Goal: Find specific page/section: Find specific page/section

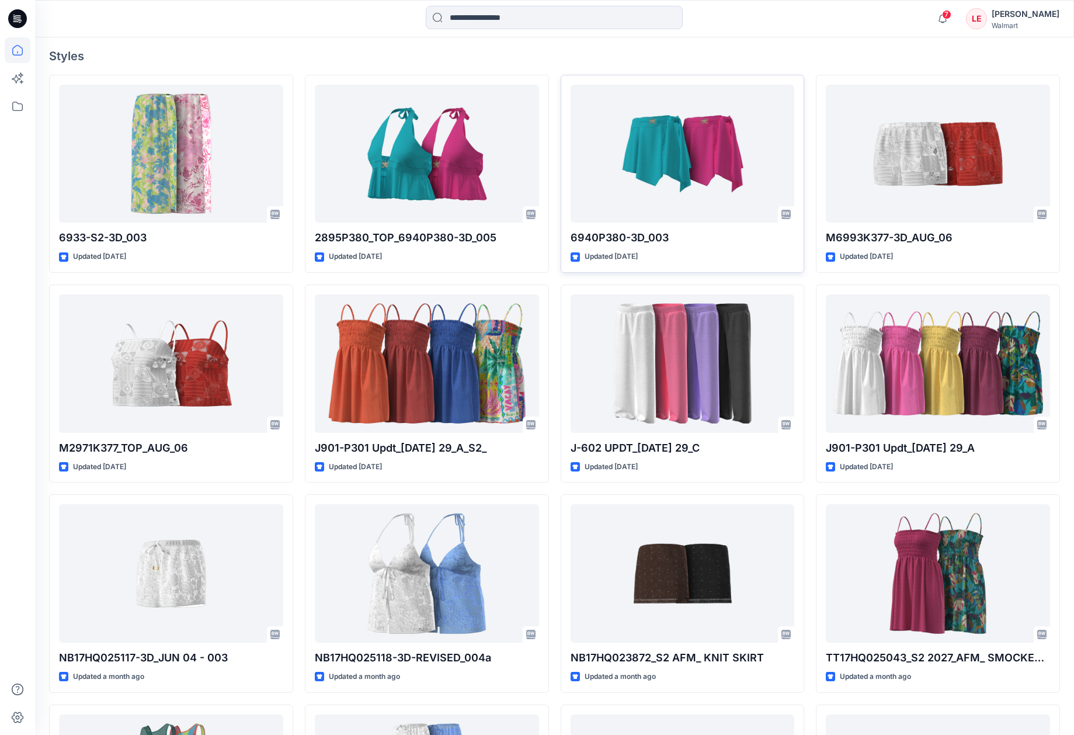
scroll to position [299, 0]
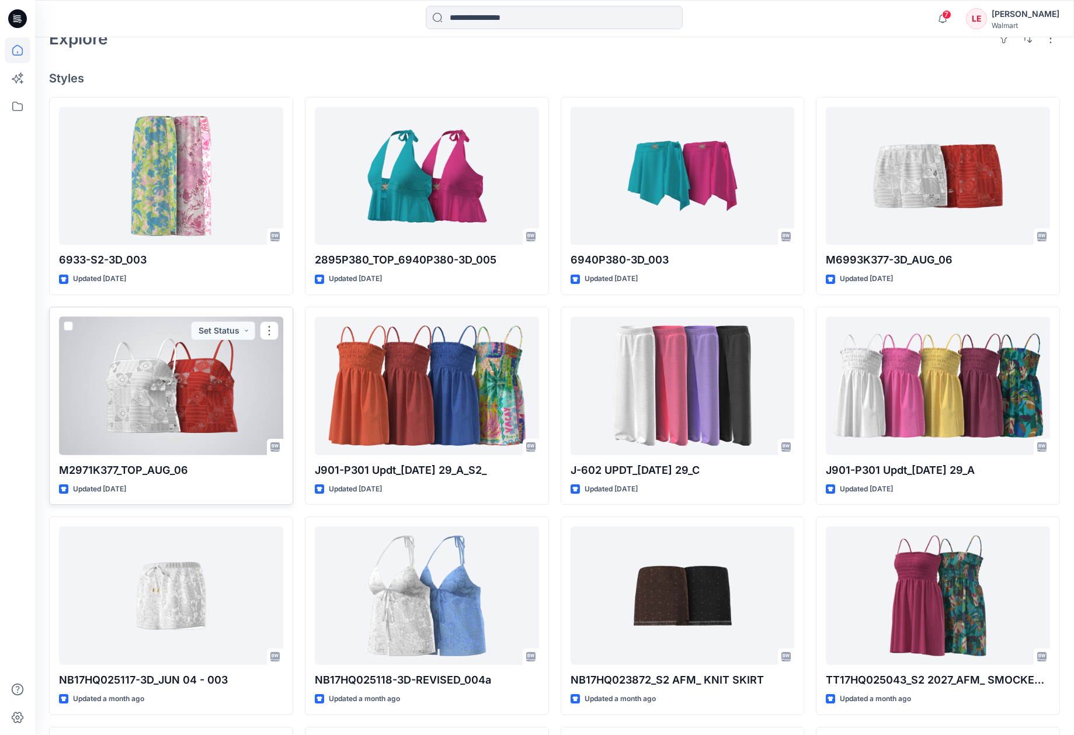
click at [174, 374] on div at bounding box center [171, 386] width 224 height 138
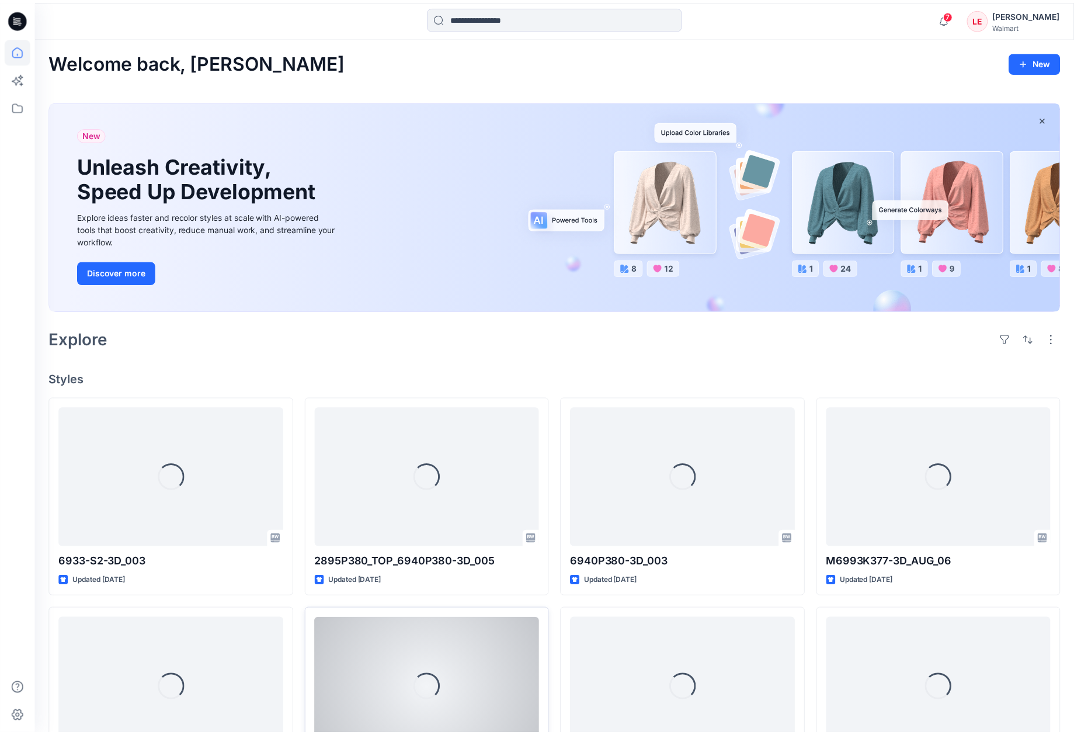
scroll to position [299, 0]
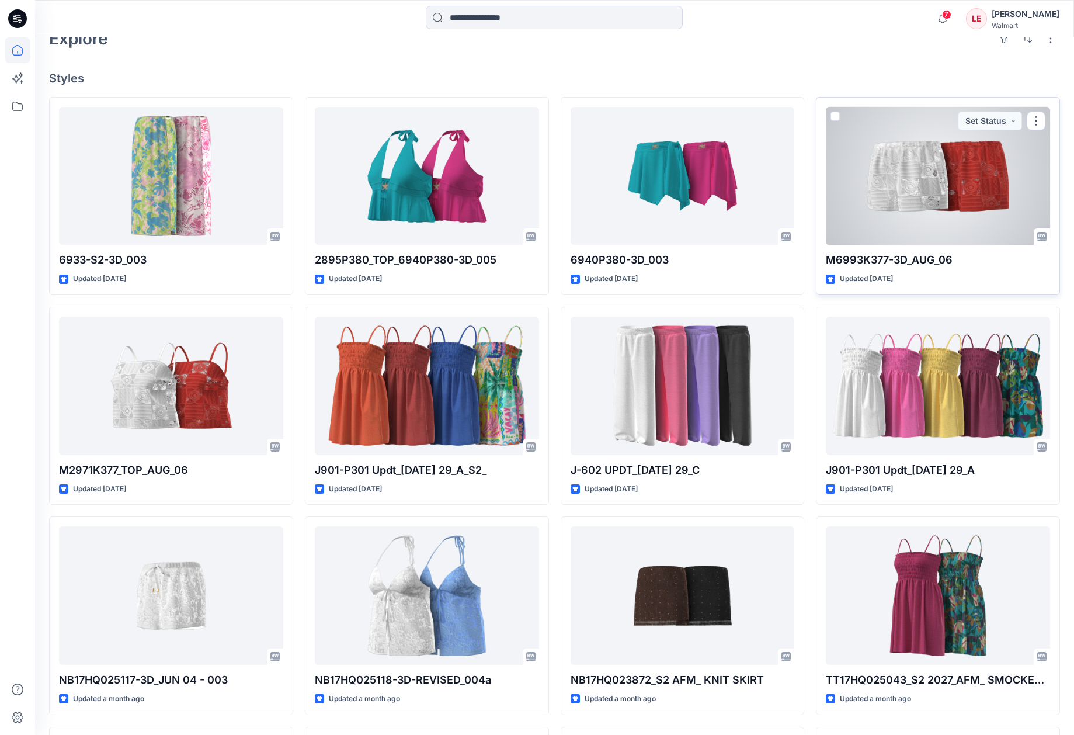
click at [935, 161] on div at bounding box center [938, 176] width 224 height 138
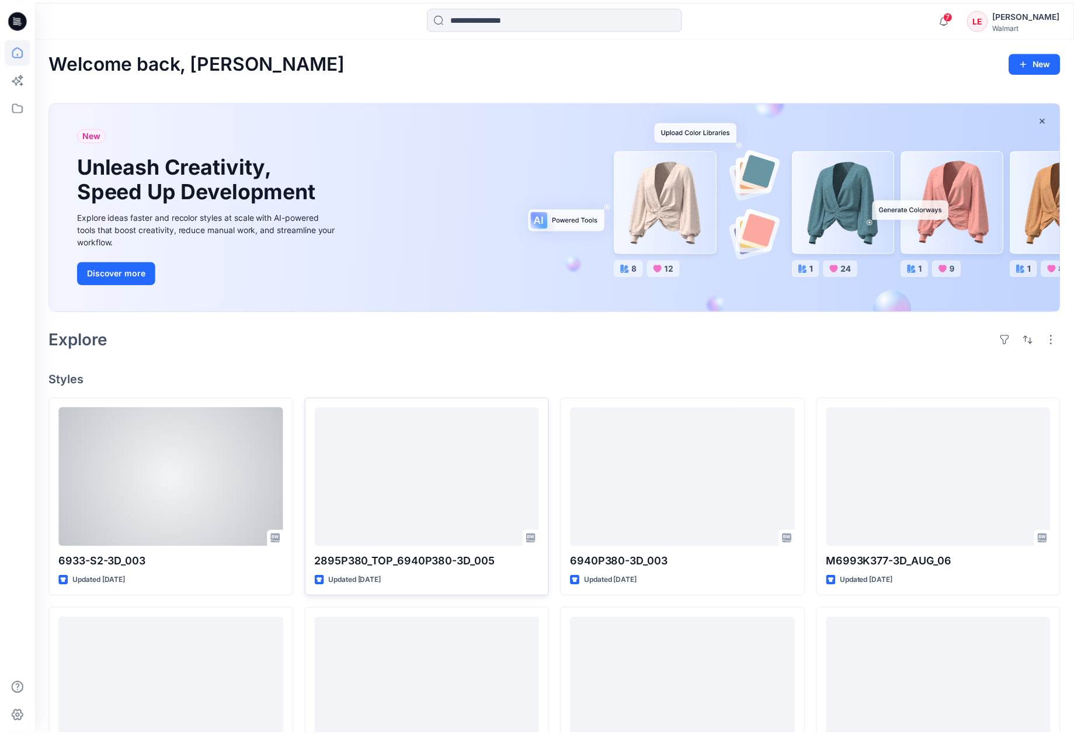
scroll to position [299, 0]
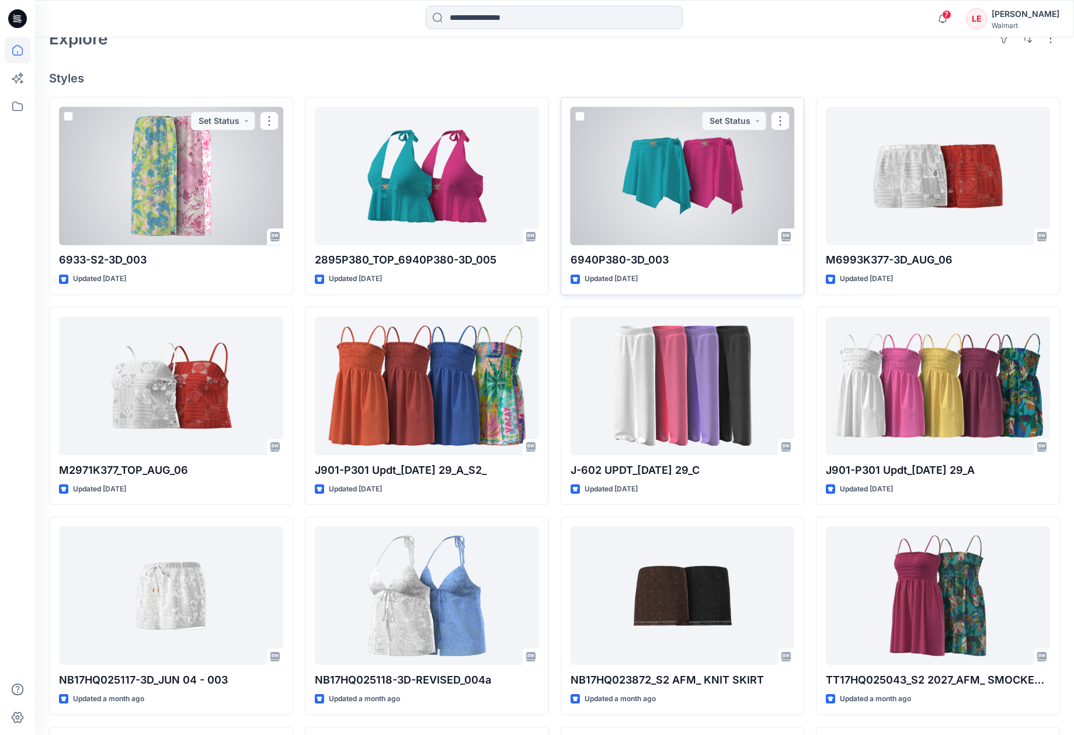
click at [696, 197] on div at bounding box center [683, 176] width 224 height 138
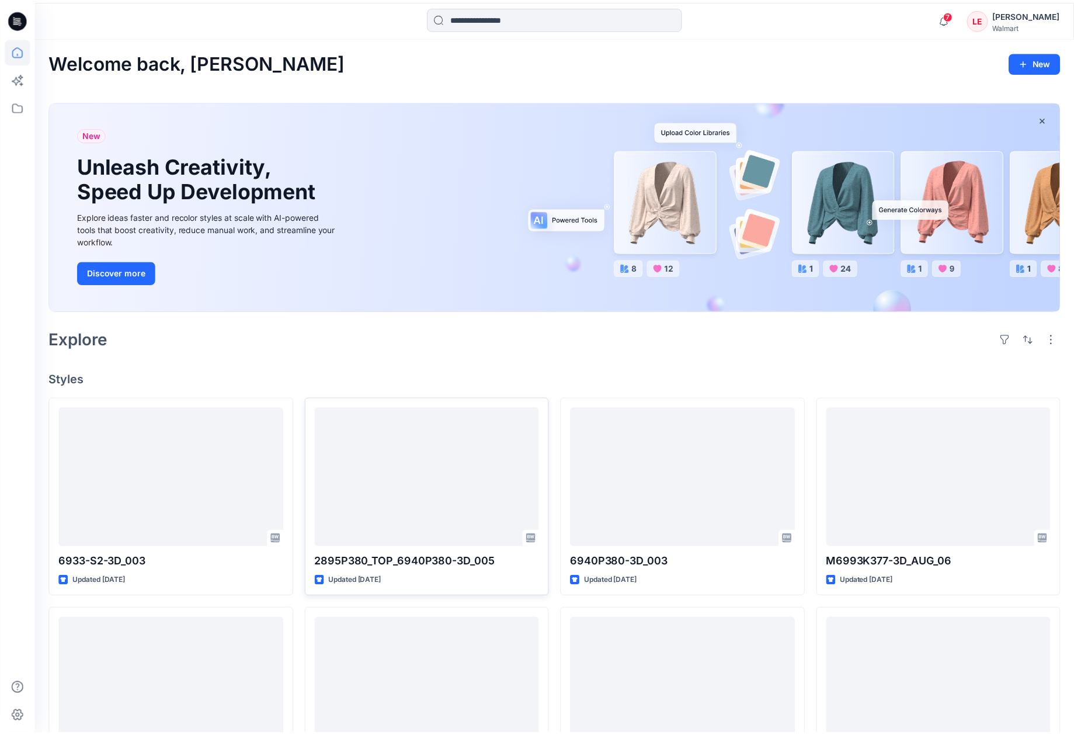
scroll to position [299, 0]
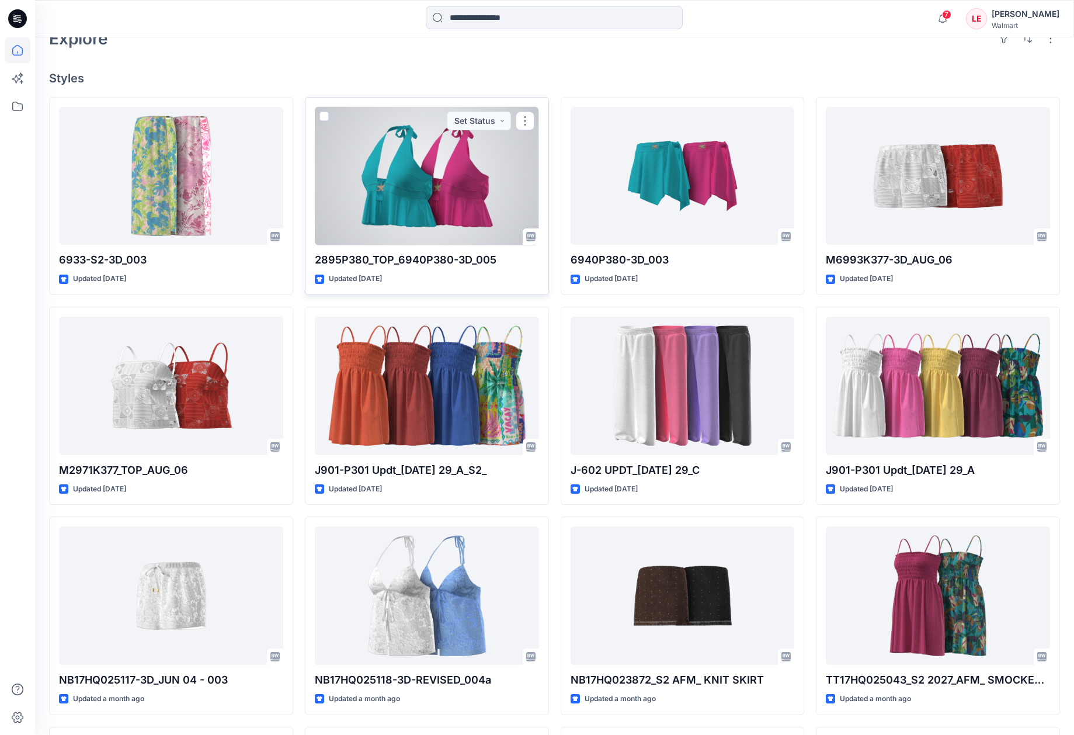
click at [463, 183] on div at bounding box center [427, 176] width 224 height 138
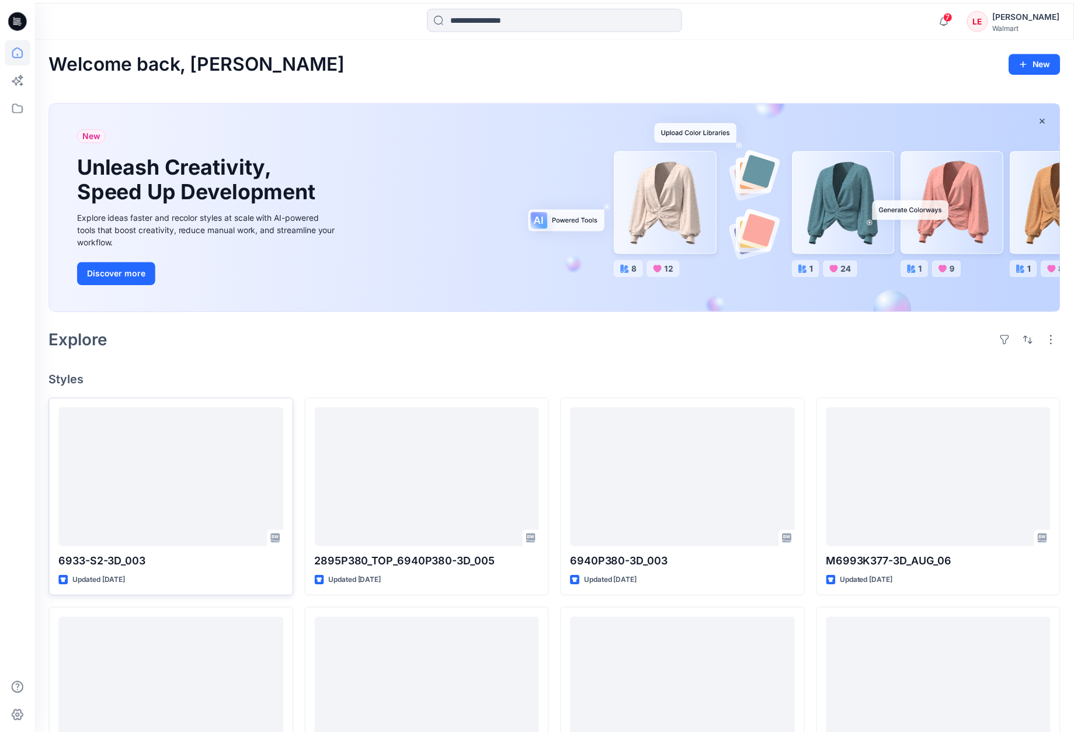
scroll to position [299, 0]
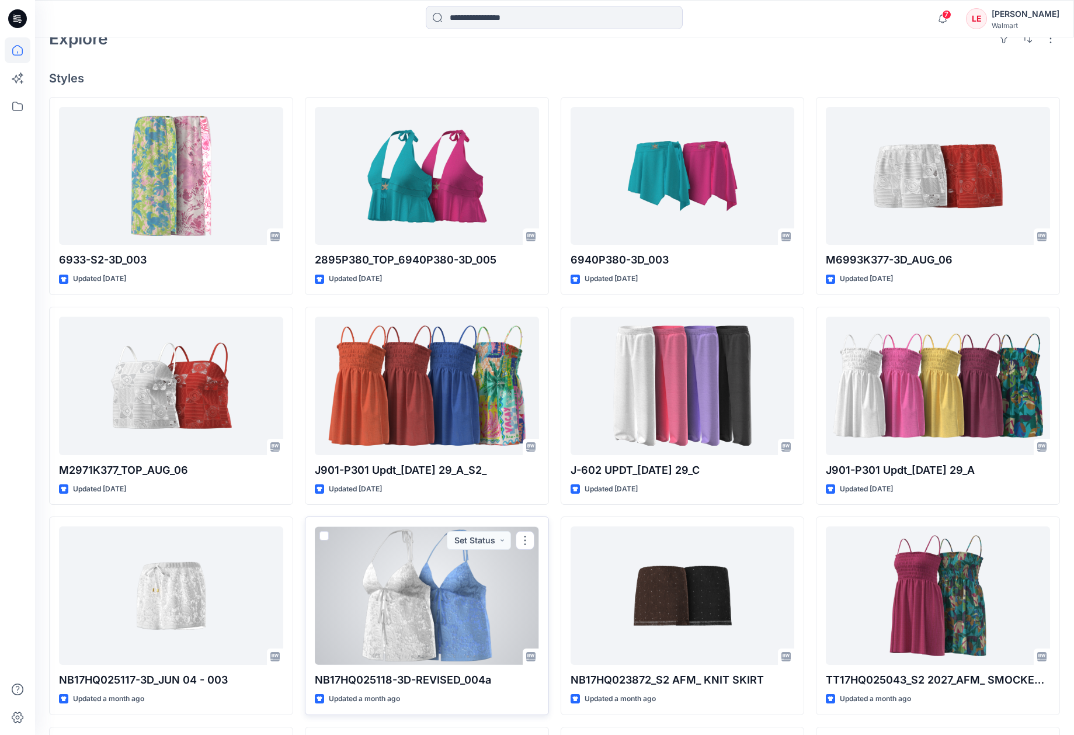
drag, startPoint x: 433, startPoint y: 579, endPoint x: 419, endPoint y: 584, distance: 14.8
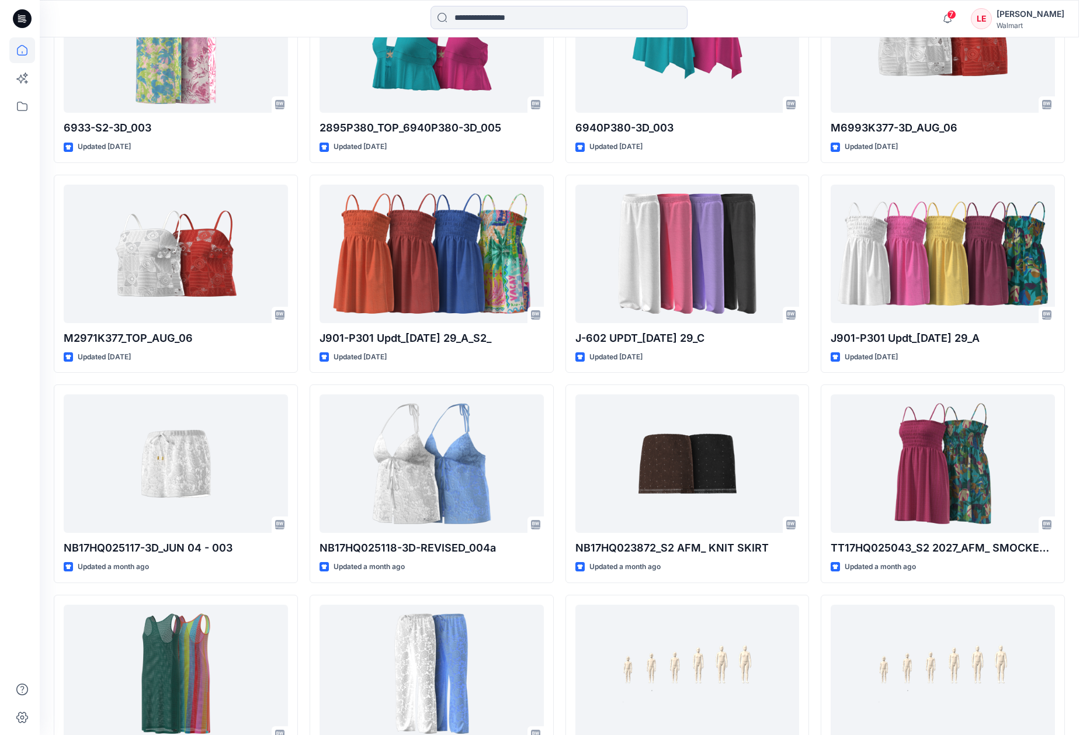
scroll to position [0, 0]
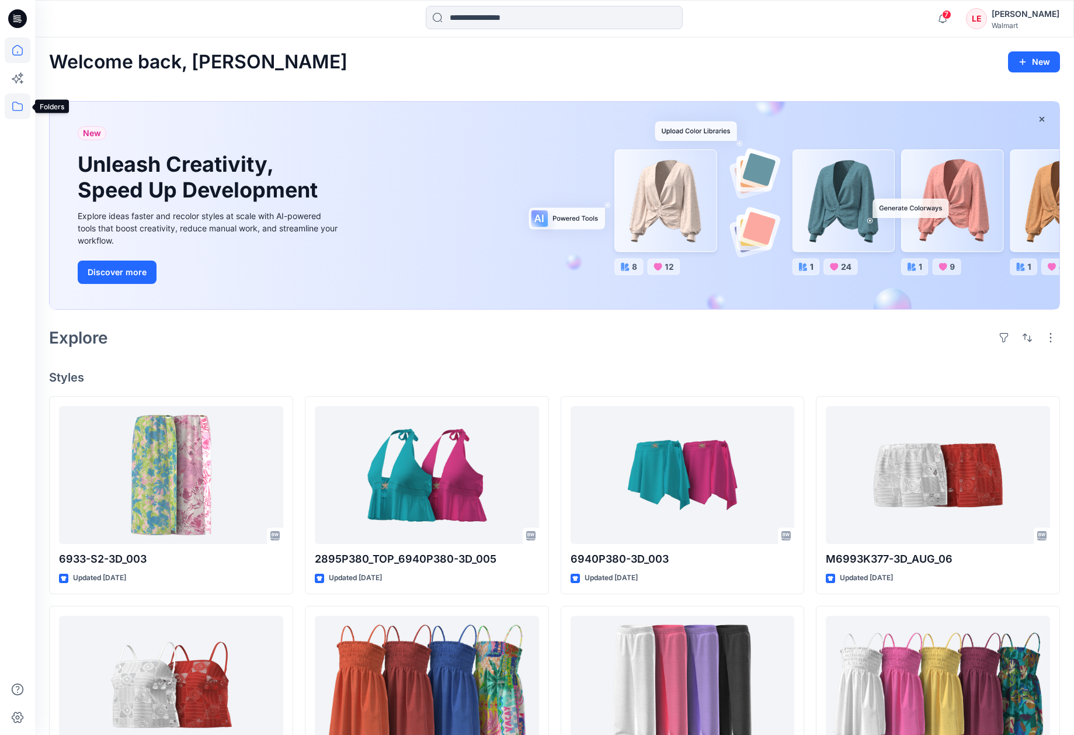
click at [24, 105] on icon at bounding box center [18, 106] width 26 height 26
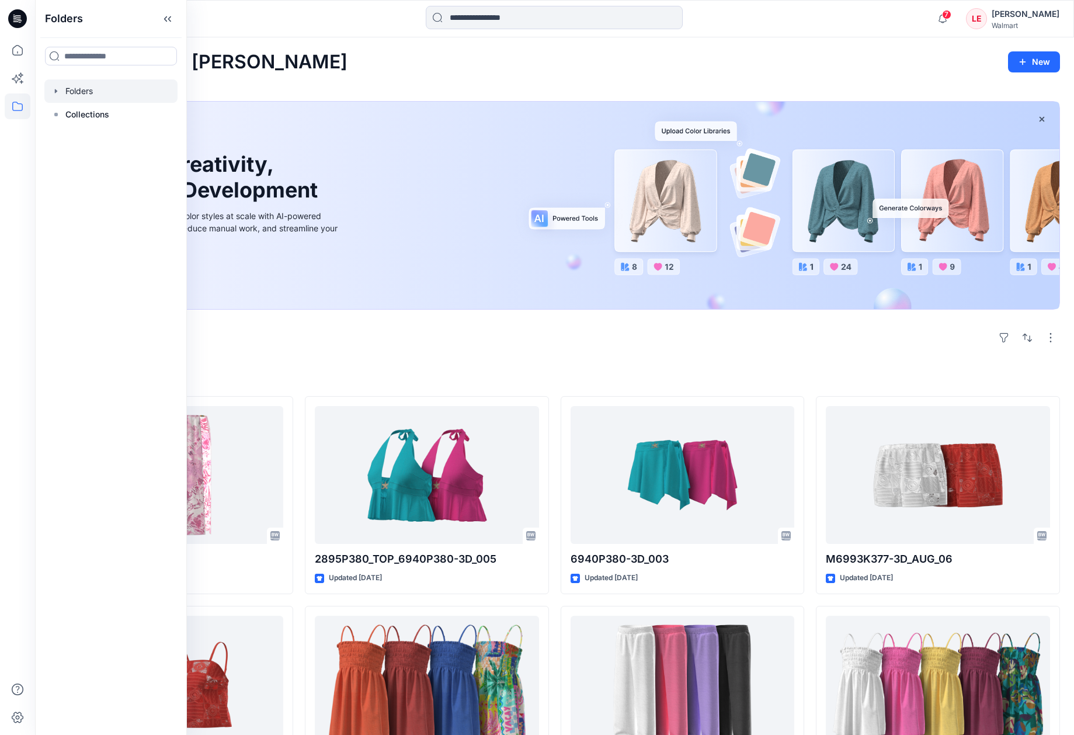
click at [79, 93] on div at bounding box center [110, 90] width 133 height 23
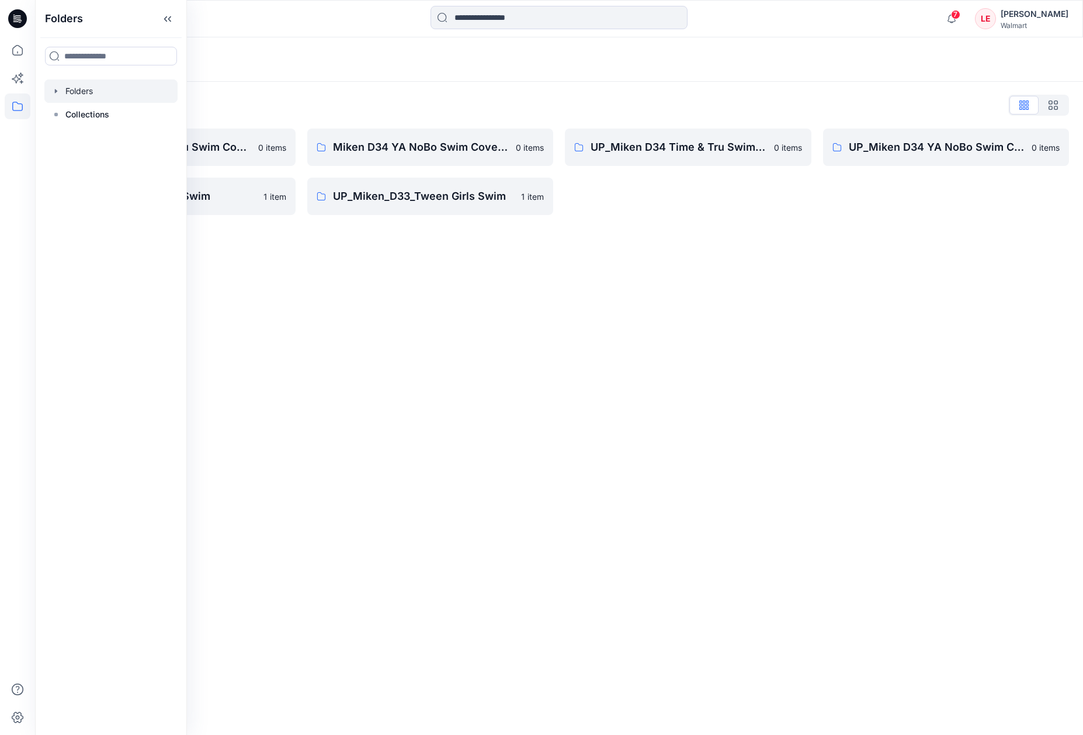
click at [402, 275] on div "Folders Folders List Miken D34 Time & Tru Swim Coverups 0 items UP_Miken_D33_Gi…" at bounding box center [559, 386] width 1048 height 698
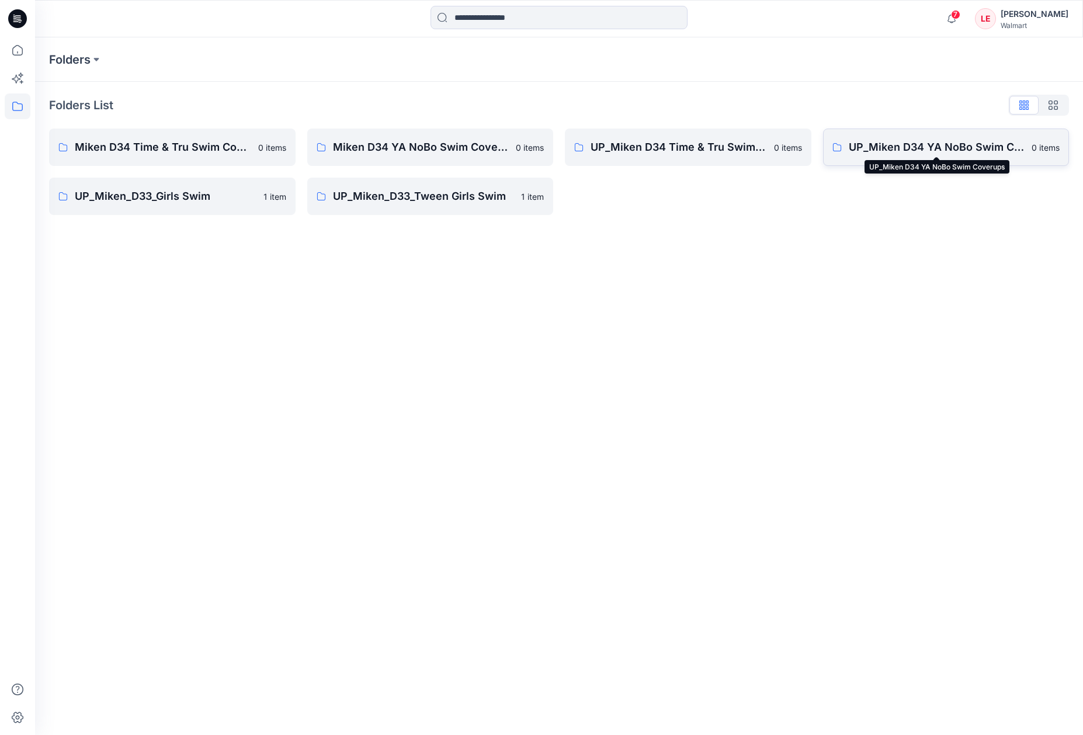
click at [924, 148] on p "UP_Miken D34 YA NoBo Swim Coverups" at bounding box center [937, 147] width 176 height 16
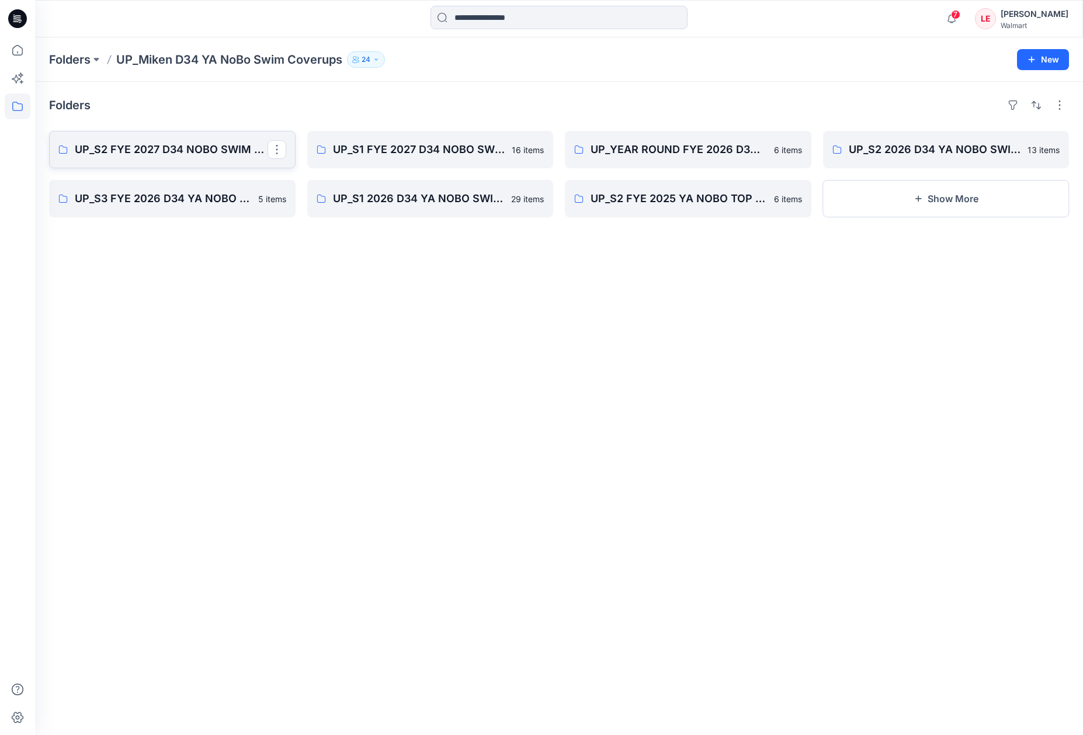
click at [202, 151] on p "UP_S2 FYE 2027 D34 NOBO SWIM COVERS" at bounding box center [171, 149] width 193 height 16
